Goal: Register for event/course

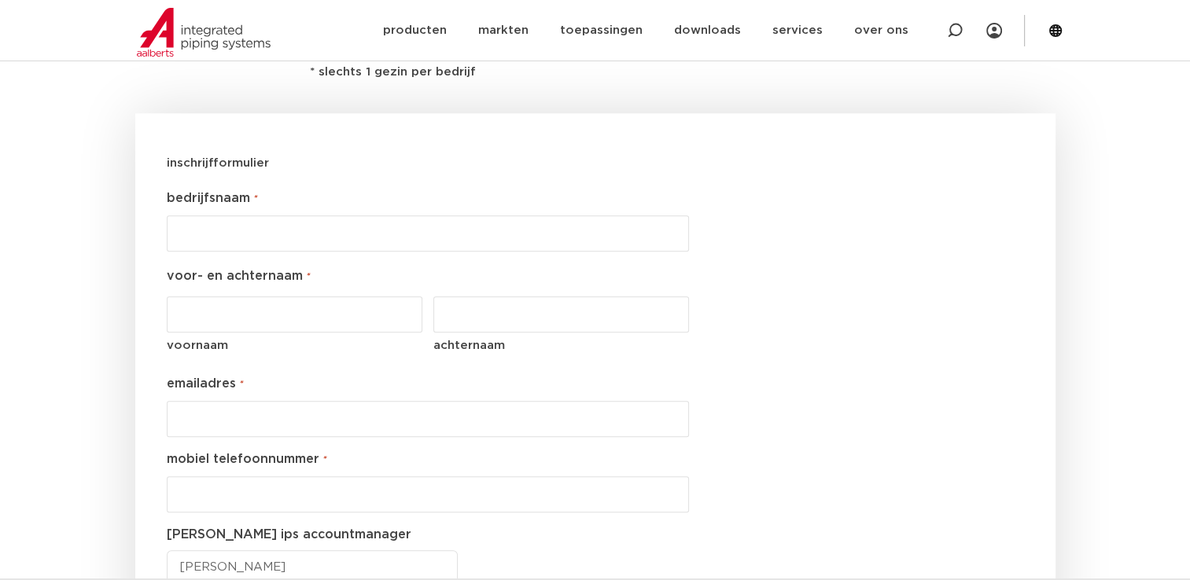
scroll to position [1416, 0]
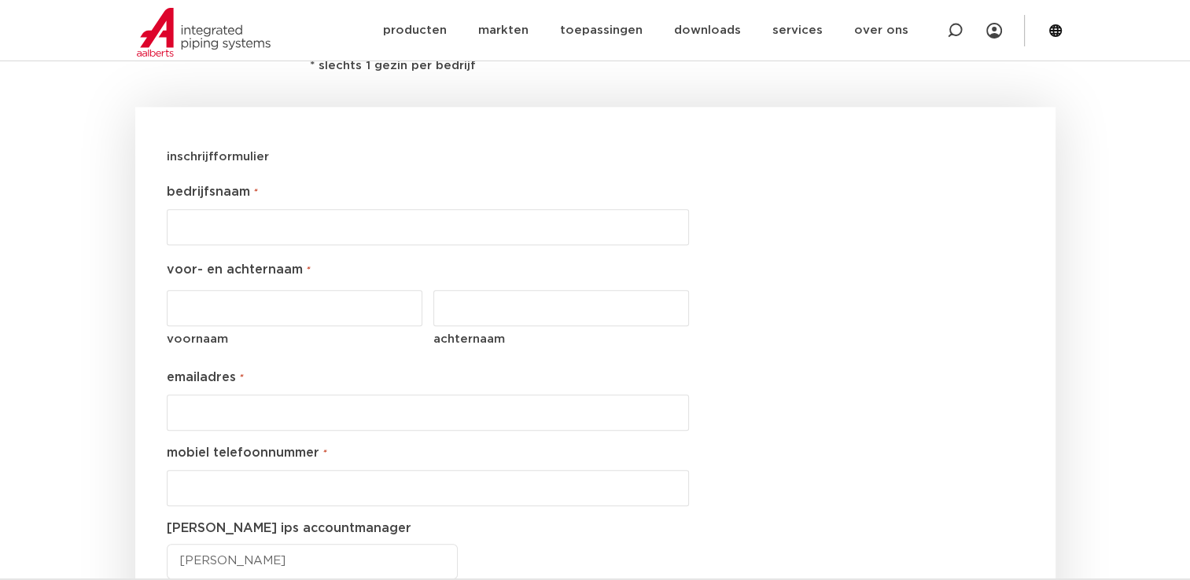
click at [389, 221] on input "bedrijfsnaam *" at bounding box center [428, 227] width 523 height 36
type input "DVH Installatietechniek BV"
click at [273, 307] on input "voornaam" at bounding box center [295, 308] width 256 height 36
type input "Gijs"
click at [437, 319] on input "achternaam" at bounding box center [561, 308] width 256 height 36
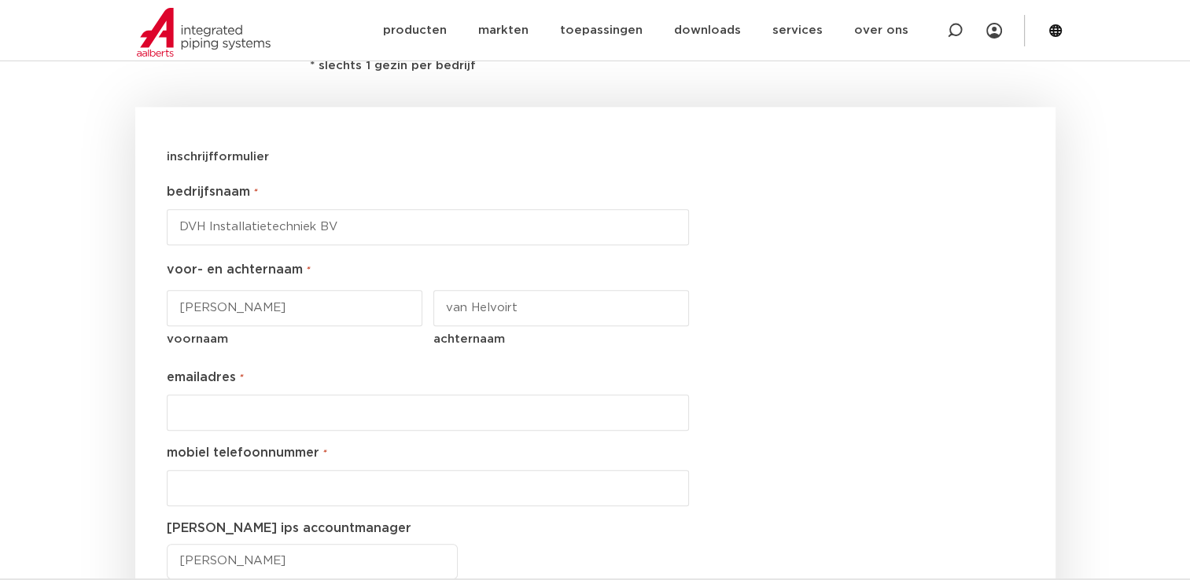
type input "van Helvoirt"
click at [275, 410] on input "emailadres *" at bounding box center [428, 413] width 523 height 36
type input "[EMAIL_ADDRESS][DOMAIN_NAME]"
click at [301, 497] on input "__-________" at bounding box center [428, 488] width 523 height 36
type input "06-39718047"
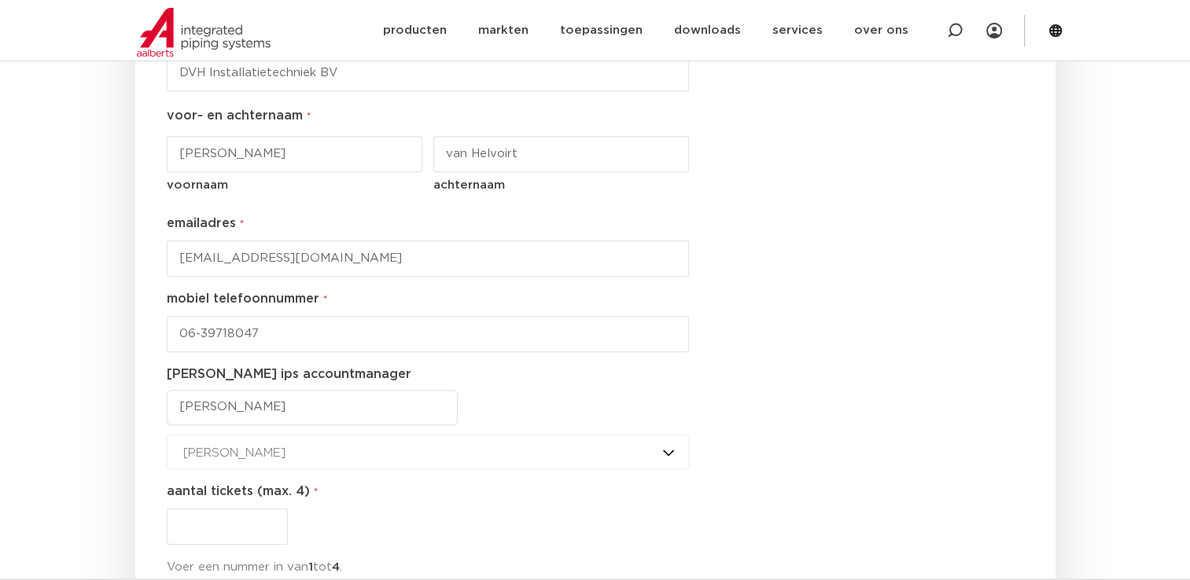
scroll to position [1573, 0]
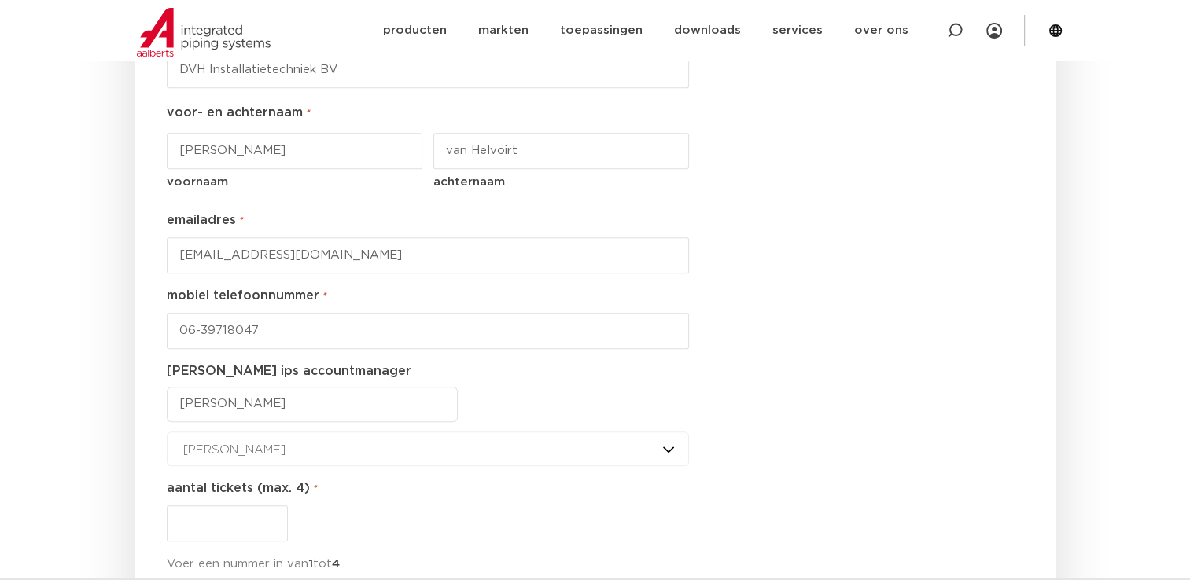
click at [299, 401] on select "Dimitry Kalis Henk Stammen Jaap Lourens Joep Vink Martin Bevers Remko de Goede …" at bounding box center [312, 404] width 291 height 35
select select "Remko de Goede"
click at [167, 387] on select "Dimitry Kalis Henk Stammen Jaap Lourens Joep Vink Martin Bevers Remko de Goede …" at bounding box center [312, 404] width 291 height 35
click at [335, 448] on div "Dimitry Kalis Dimitry Kalis Henk Stammen Jaap Lourens Joep Vink Martin Bevers R…" at bounding box center [428, 449] width 523 height 35
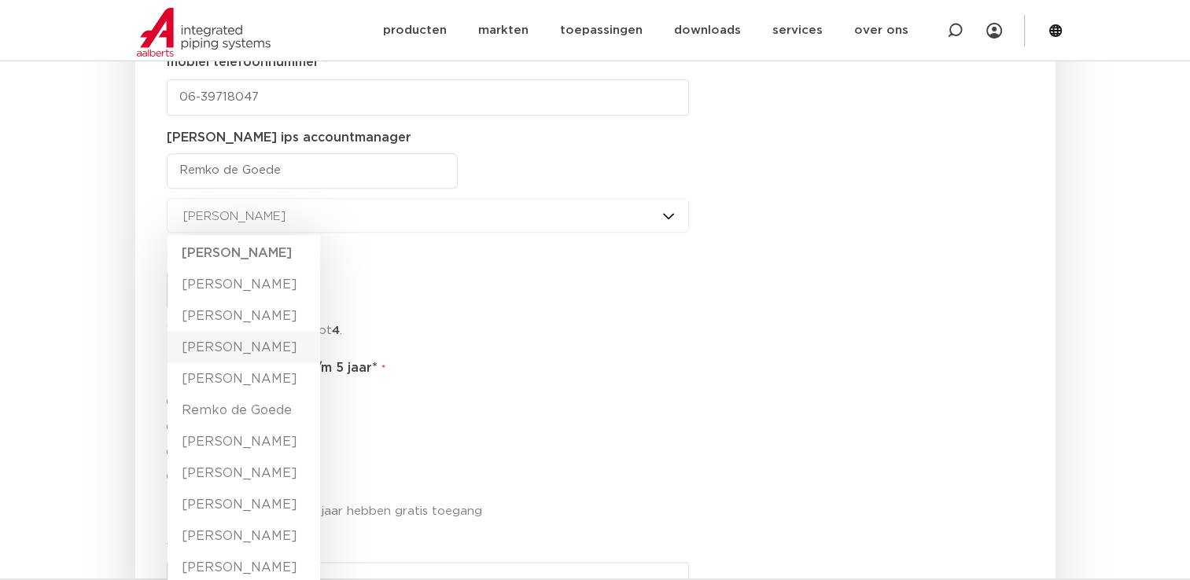
scroll to position [1809, 0]
click at [233, 410] on li "Remko de Goede" at bounding box center [244, 407] width 153 height 31
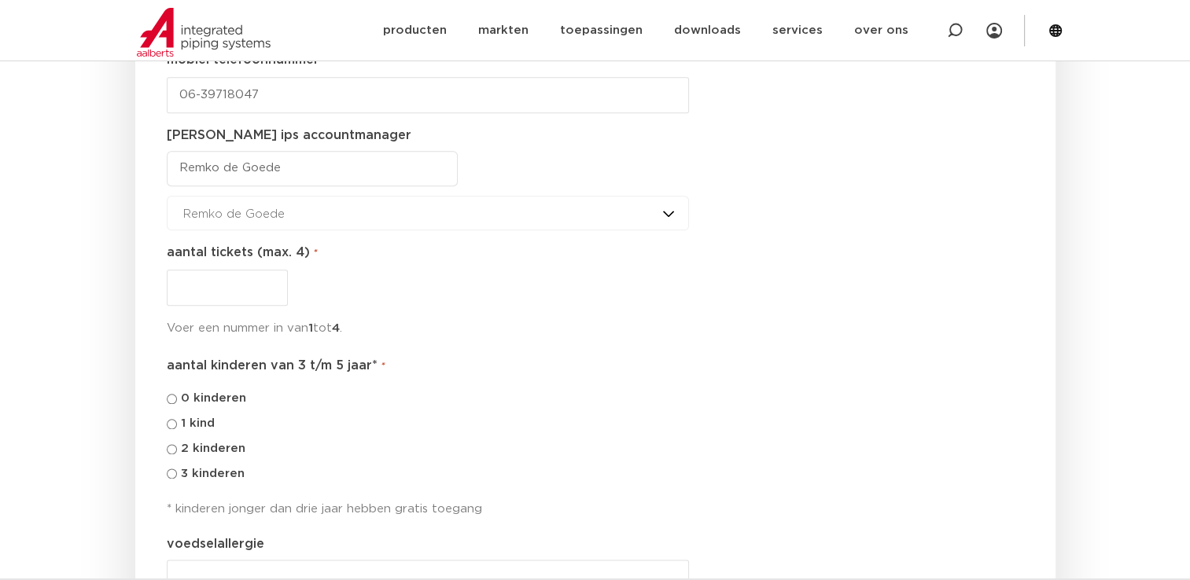
click at [257, 285] on input "aantal tickets (max. 4) *" at bounding box center [227, 288] width 121 height 36
click at [271, 282] on input "1" at bounding box center [227, 288] width 121 height 36
click at [271, 282] on input "2" at bounding box center [227, 288] width 121 height 36
click at [271, 282] on input "3" at bounding box center [227, 288] width 121 height 36
type input "4"
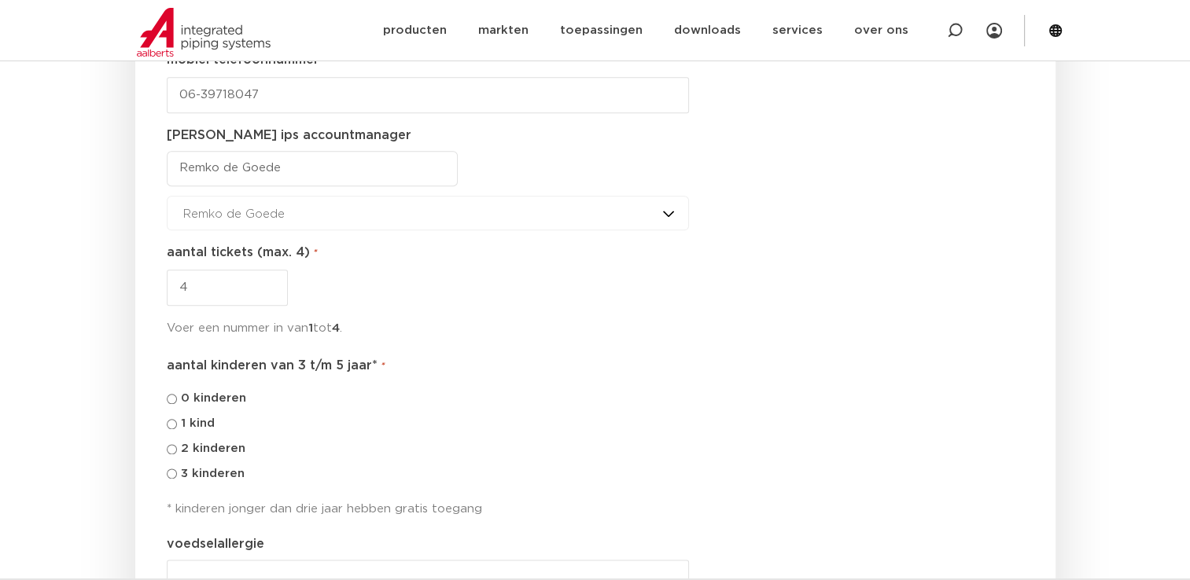
click at [271, 282] on input "4" at bounding box center [227, 288] width 121 height 36
click at [472, 310] on div "Voer een nummer in van 1 tot 4 ." at bounding box center [428, 323] width 523 height 35
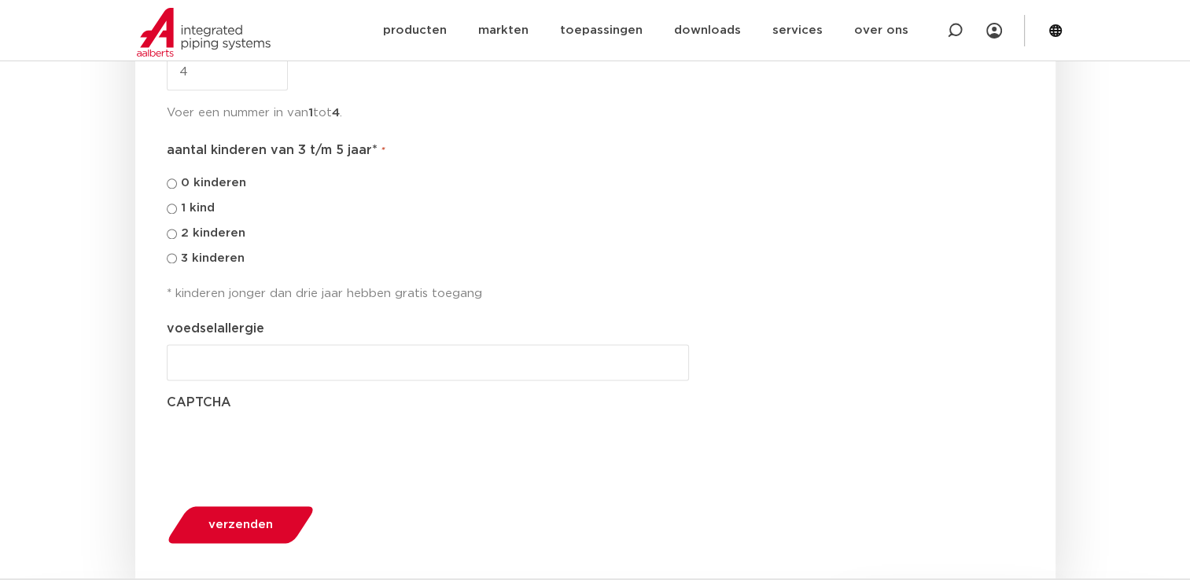
scroll to position [2045, 0]
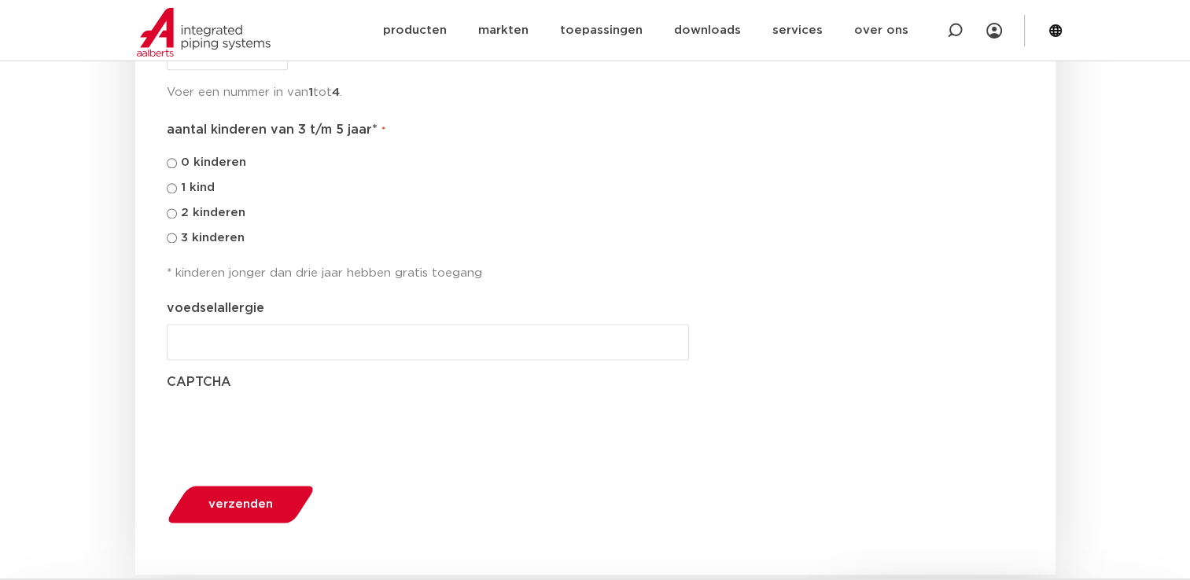
click at [246, 502] on span "verzenden" at bounding box center [240, 505] width 64 height 12
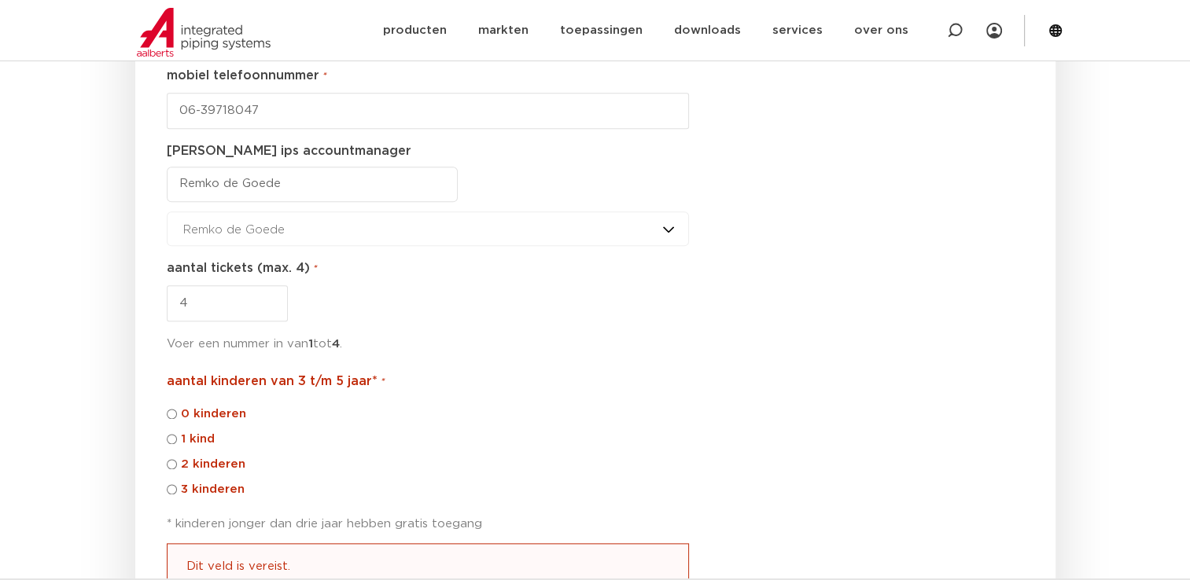
scroll to position [1878, 0]
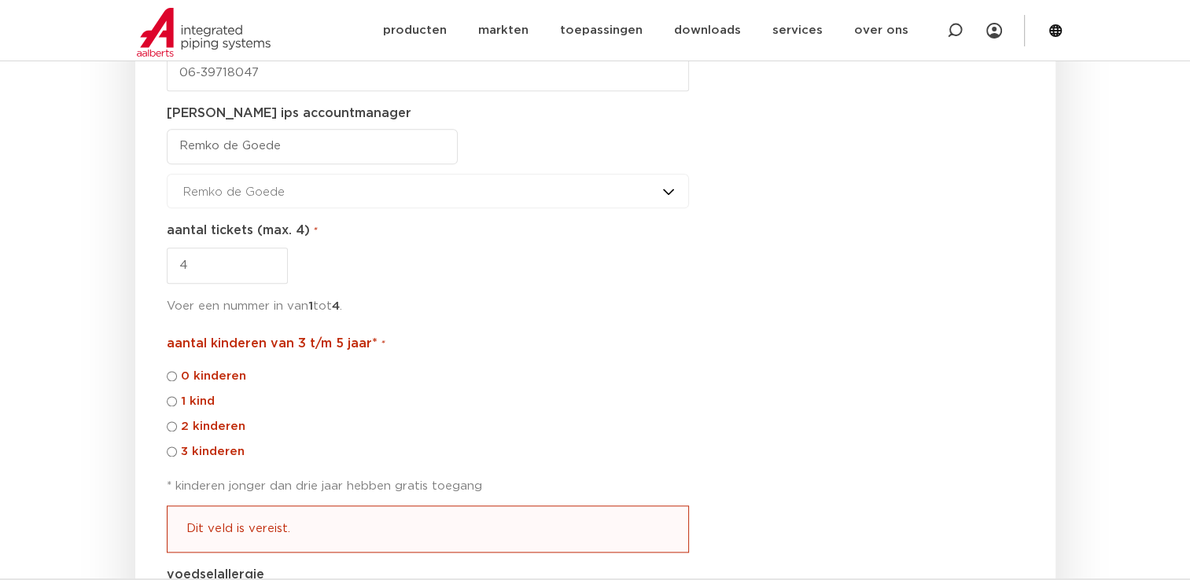
click at [171, 400] on input "1 kind" at bounding box center [172, 401] width 10 height 10
radio input "true"
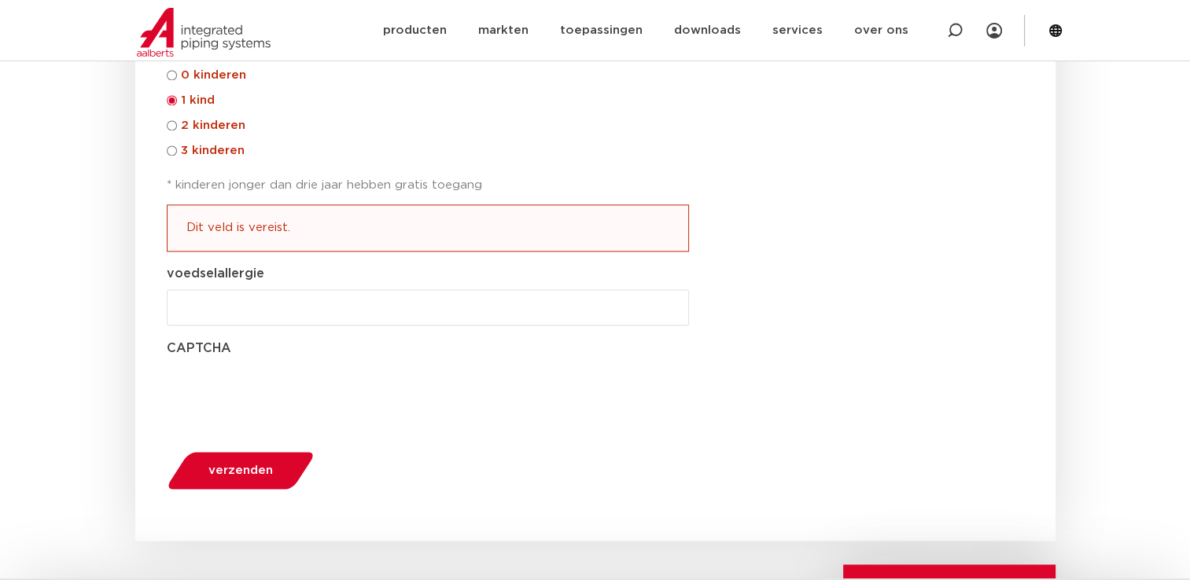
scroll to position [2193, 0]
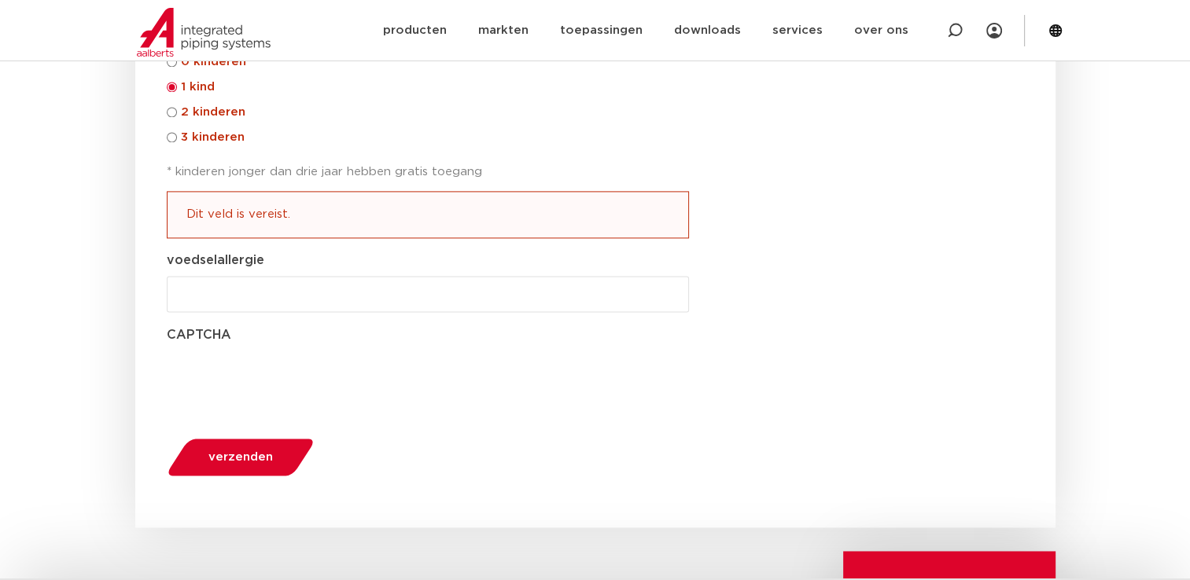
click at [260, 457] on span "verzenden" at bounding box center [240, 457] width 64 height 12
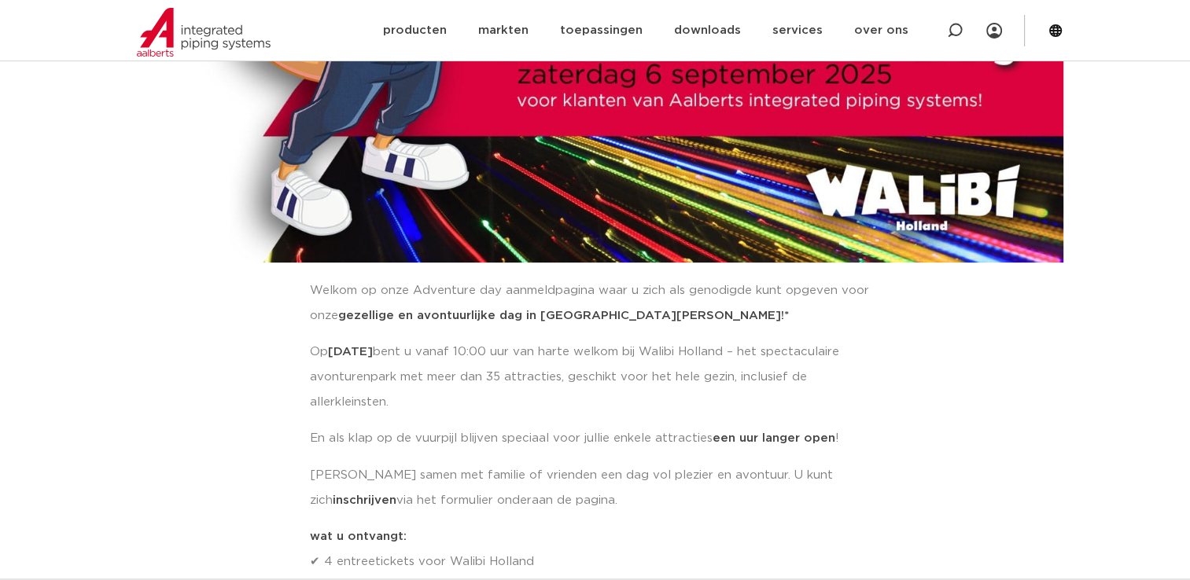
scroll to position [315, 0]
